Goal: Information Seeking & Learning: Understand process/instructions

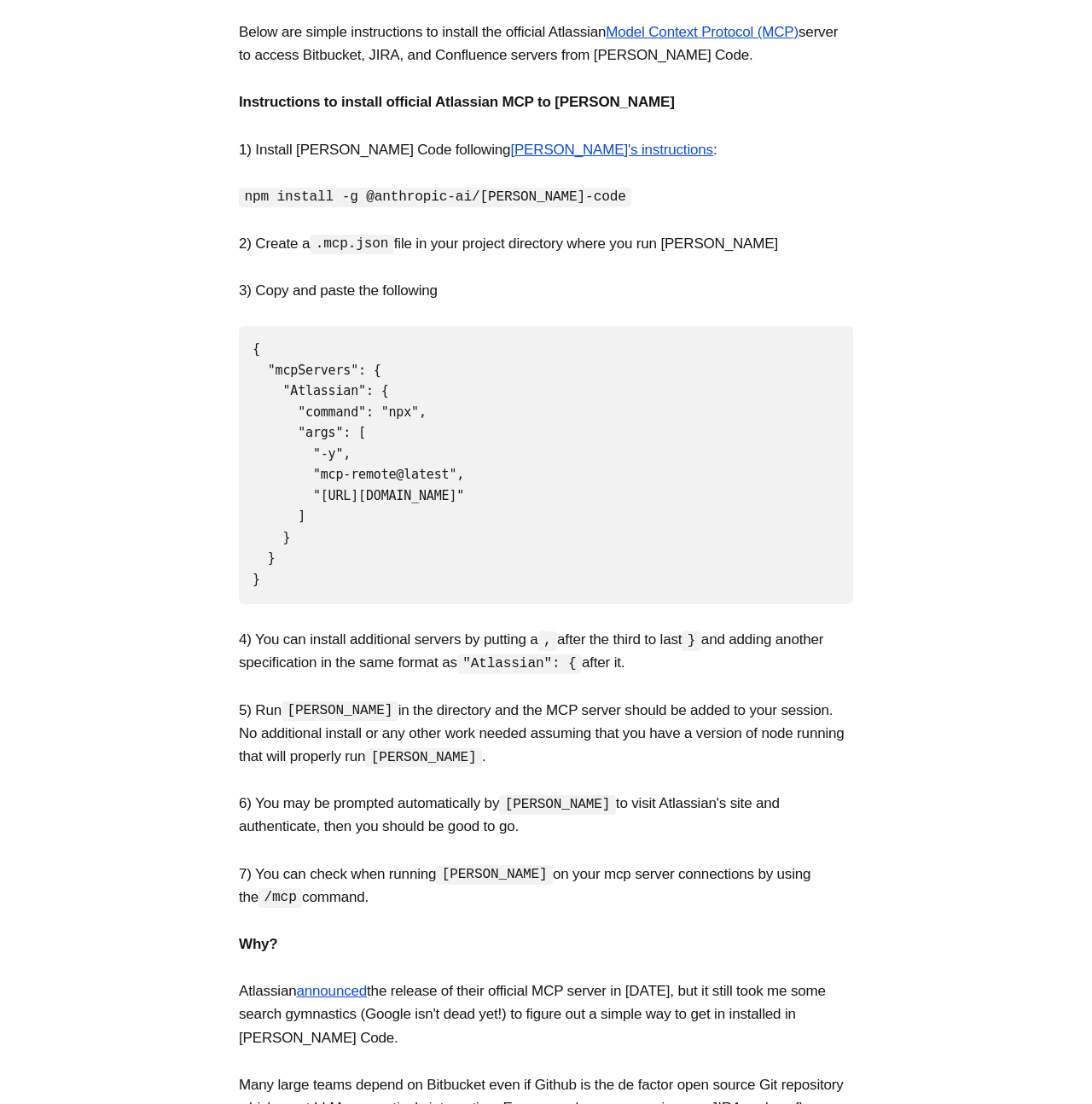
scroll to position [254, 0]
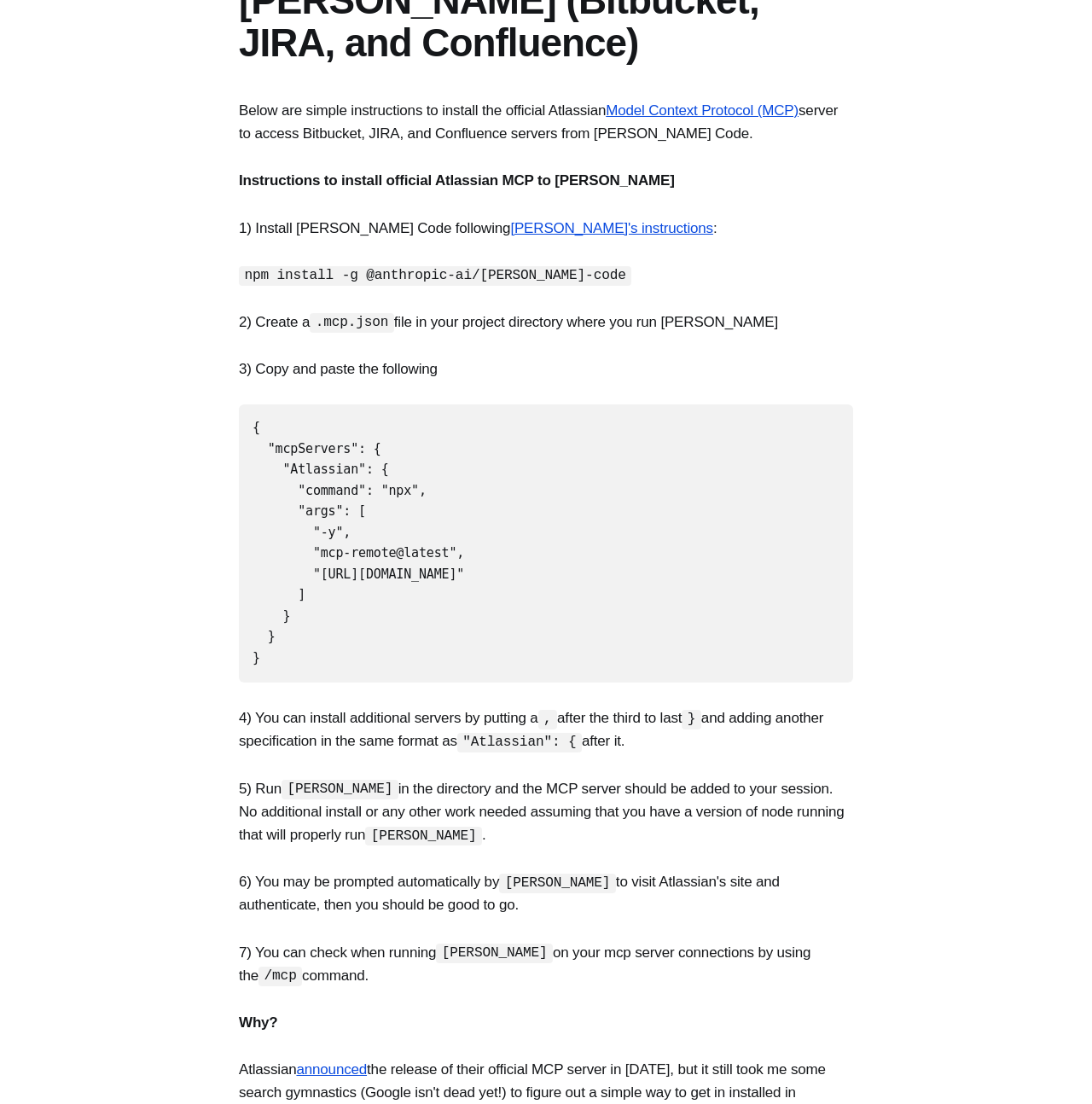
drag, startPoint x: 302, startPoint y: 586, endPoint x: 309, endPoint y: 605, distance: 20.2
click at [302, 586] on code "{ "mcpServers": { "Atlassian": { "command": "npx", "args": [ "-y", "mcp-remote@…" at bounding box center [357, 542] width 212 height 246
click at [310, 638] on pre "{ "mcpServers": { "Atlassian": { "command": "npx", "args": [ "-y", "mcp-remote@…" at bounding box center [546, 543] width 614 height 278
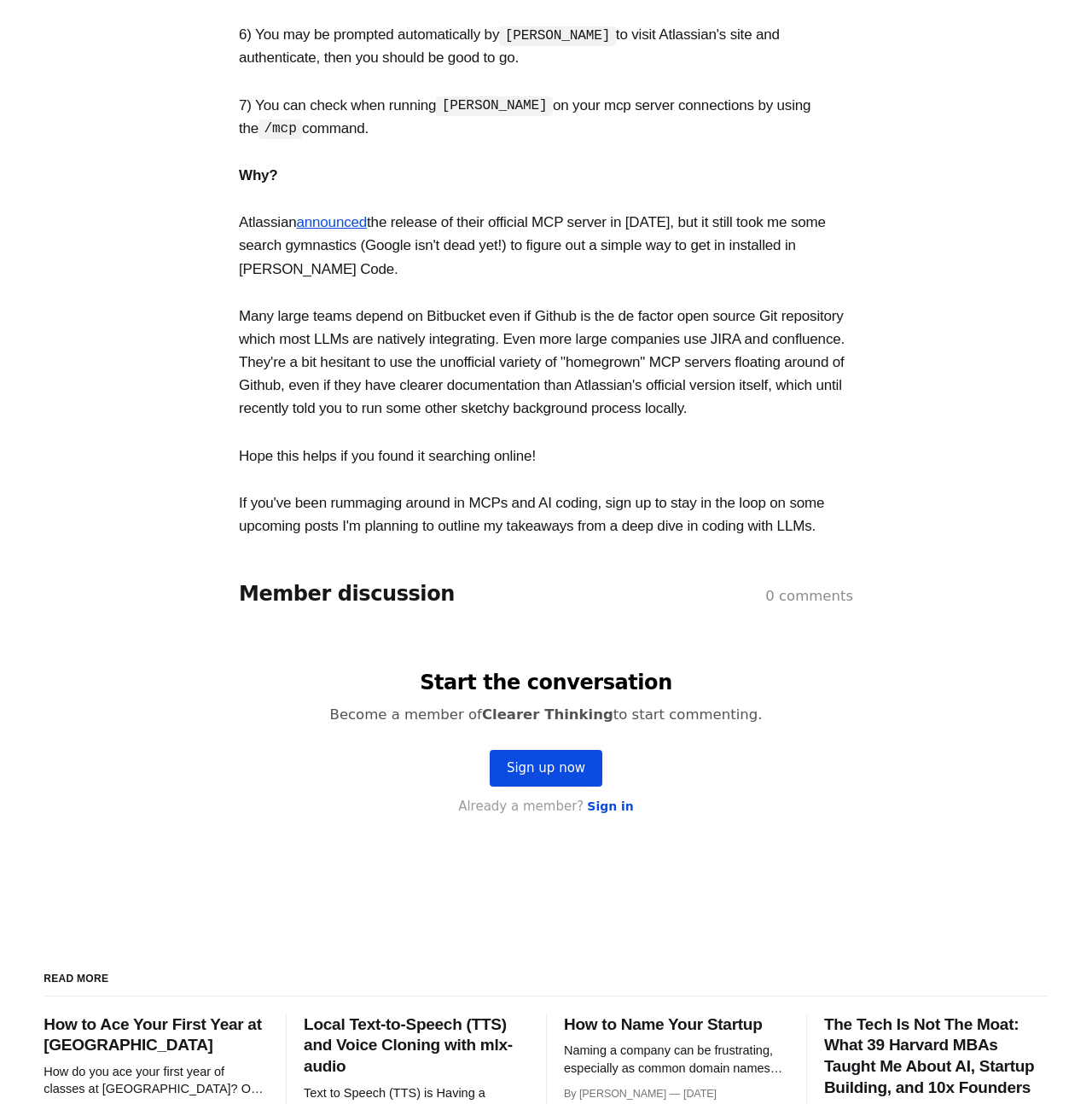
scroll to position [1004, 0]
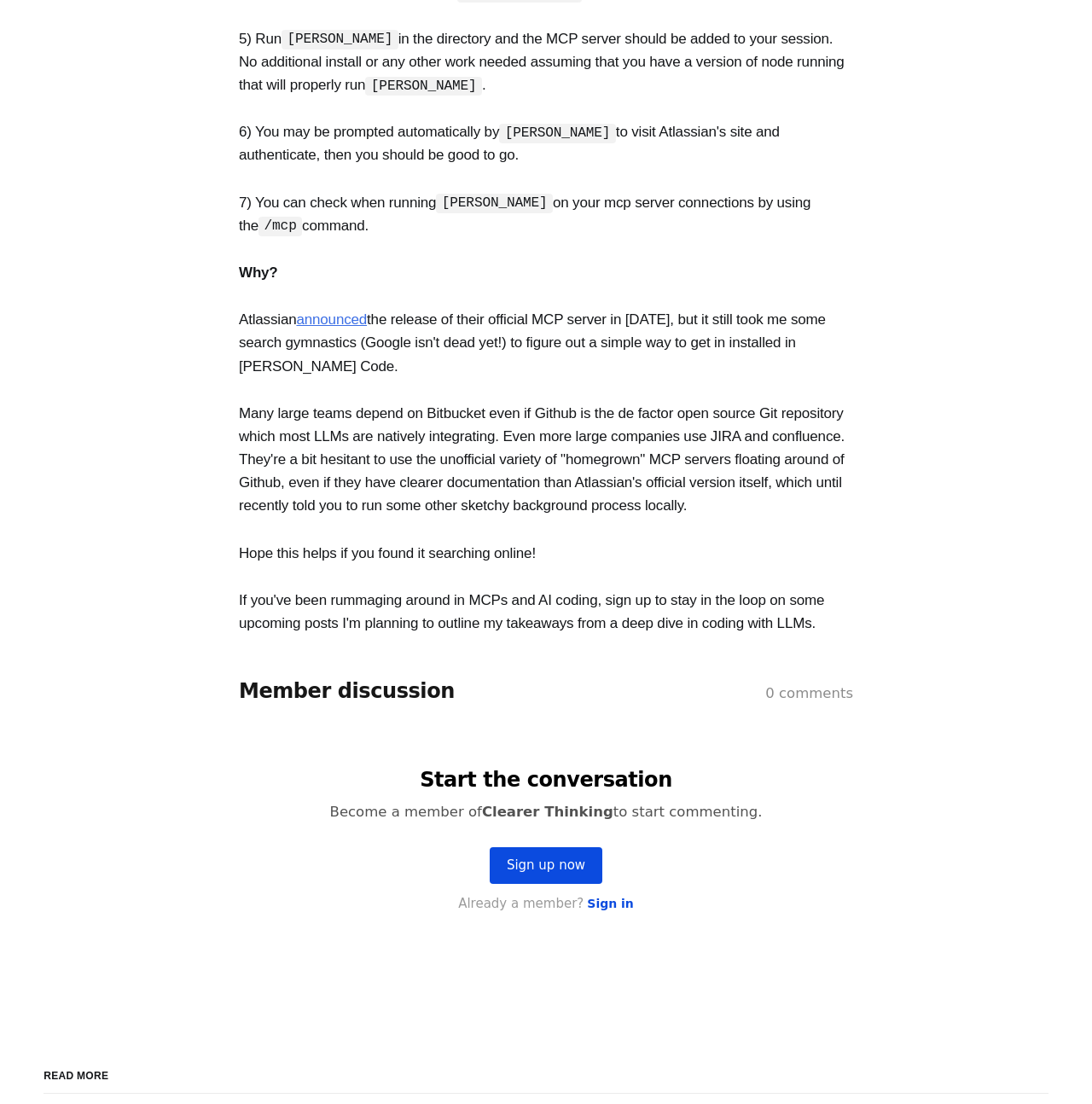
click at [345, 312] on link "announced" at bounding box center [331, 320] width 71 height 16
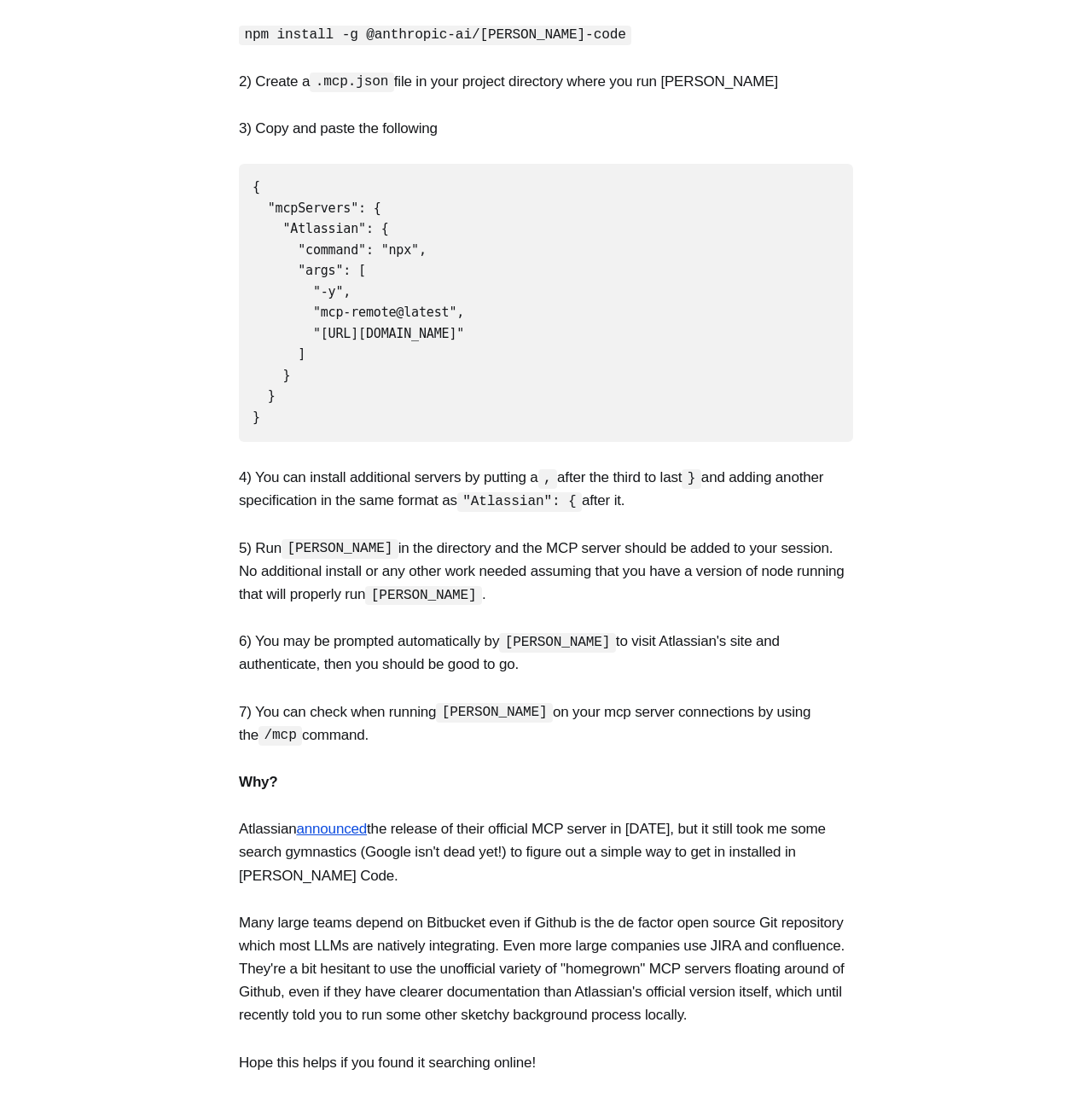
scroll to position [0, 0]
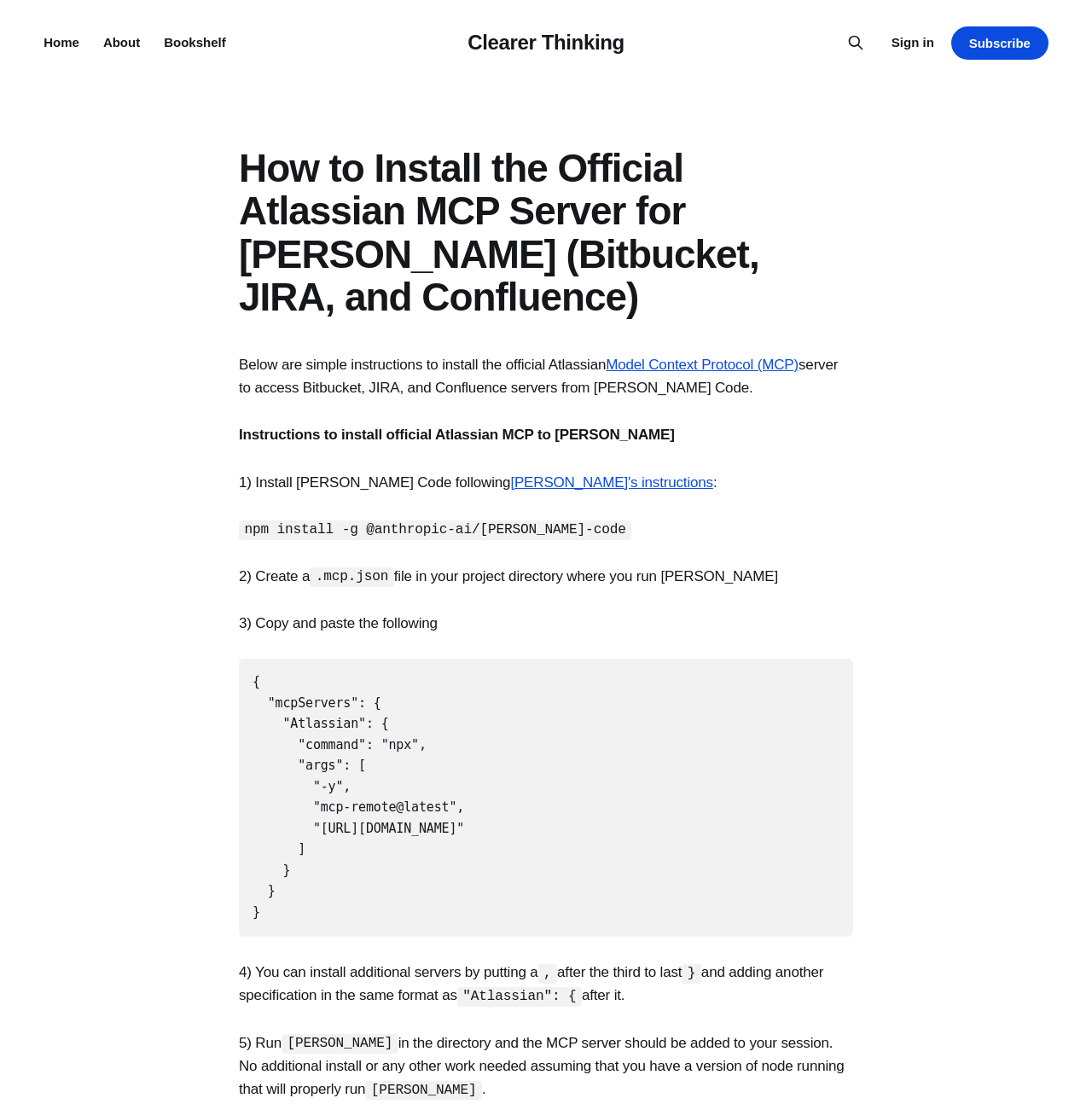
drag, startPoint x: 366, startPoint y: 892, endPoint x: 232, endPoint y: 666, distance: 262.7
click at [232, 666] on section "Below are simple instructions to install the official Atlassian Model Context P…" at bounding box center [546, 996] width 1092 height 1286
copy code "{ "mcpServers": { "Atlassian": { "command": "npx", "args": [ "-y", "mcp-remote@…"
drag, startPoint x: 467, startPoint y: 843, endPoint x: 444, endPoint y: 847, distance: 23.3
click at [467, 843] on pre "{ "mcpServers": { "Atlassian": { "command": "npx", "args": [ "-y", "mcp-remote@…" at bounding box center [546, 797] width 614 height 278
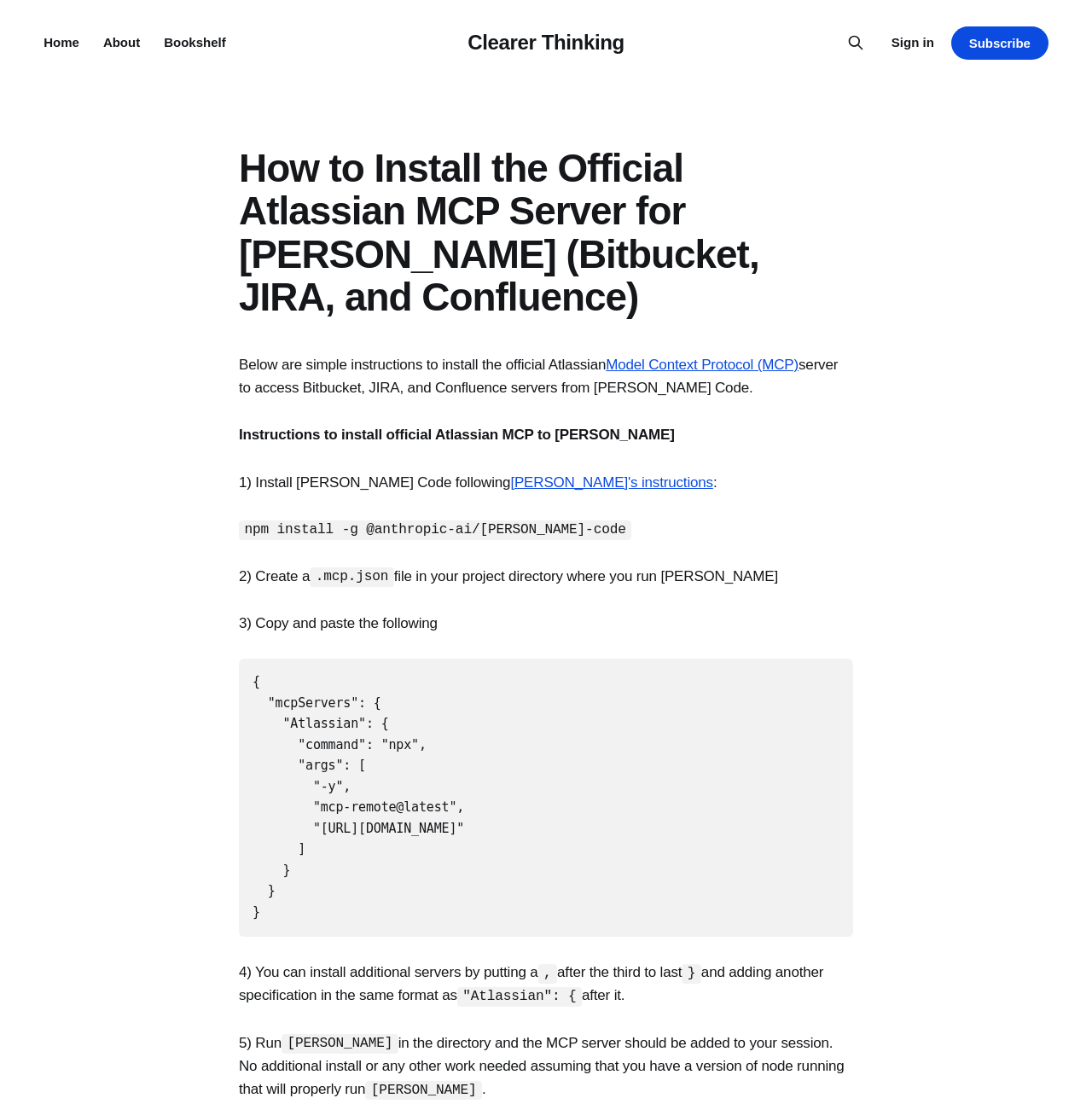
drag, startPoint x: 345, startPoint y: 852, endPoint x: 286, endPoint y: 867, distance: 60.9
click at [345, 852] on pre "{ "mcpServers": { "Atlassian": { "command": "npx", "args": [ "-y", "mcp-remote@…" at bounding box center [546, 797] width 614 height 278
click at [329, 791] on code "{ "mcpServers": { "Atlassian": { "command": "npx", "args": [ "-y", "mcp-remote@…" at bounding box center [357, 796] width 212 height 246
drag, startPoint x: 284, startPoint y: 873, endPoint x: 268, endPoint y: 814, distance: 61.1
click at [232, 796] on section "Below are simple instructions to install the official Atlassian Model Context P…" at bounding box center [546, 996] width 1092 height 1286
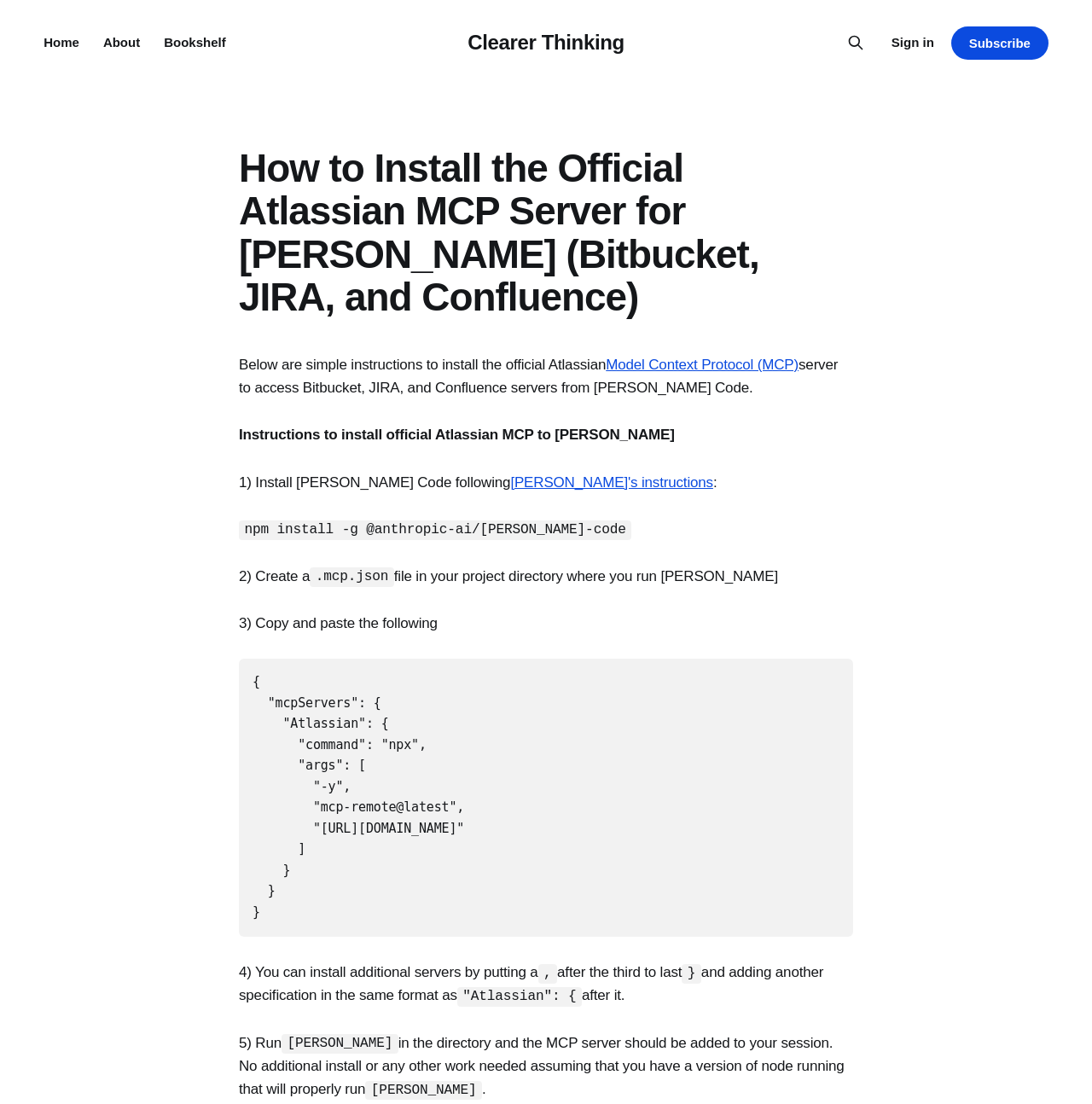
click at [296, 828] on code "{ "mcpServers": { "Atlassian": { "command": "npx", "args": [ "-y", "mcp-remote@…" at bounding box center [357, 796] width 212 height 246
drag, startPoint x: 297, startPoint y: 850, endPoint x: 226, endPoint y: 721, distance: 147.2
click at [226, 721] on section "Below are simple instructions to install the official Atlassian Model Context P…" at bounding box center [546, 996] width 1092 height 1286
copy code ""Atlassian": { "command": "npx", "args": [ "-y", "mcp-remote@latest", "[URL][DO…"
